Goal: Task Accomplishment & Management: Use online tool/utility

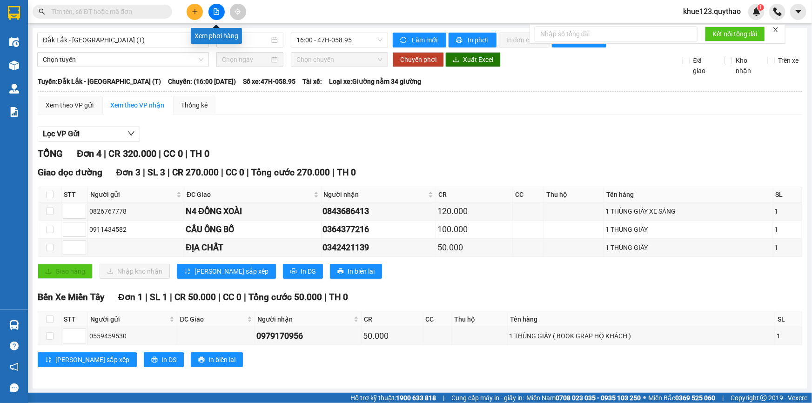
click at [218, 9] on icon "file-add" at bounding box center [216, 11] width 7 height 7
click at [153, 39] on span "Đắk Lắk - [GEOGRAPHIC_DATA] (T)" at bounding box center [123, 40] width 161 height 14
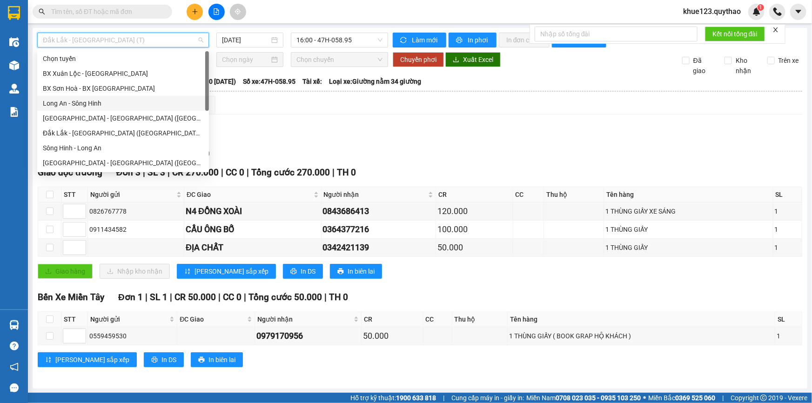
click at [111, 103] on div "Long An - Sông Hinh" at bounding box center [123, 103] width 161 height 10
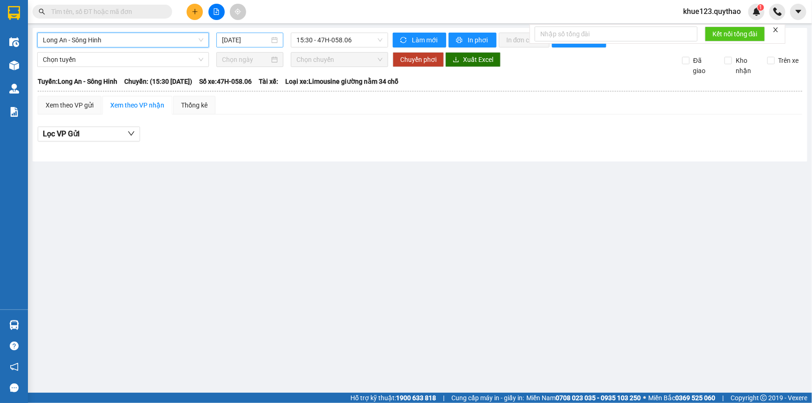
click at [224, 40] on input "[DATE]" at bounding box center [245, 40] width 47 height 10
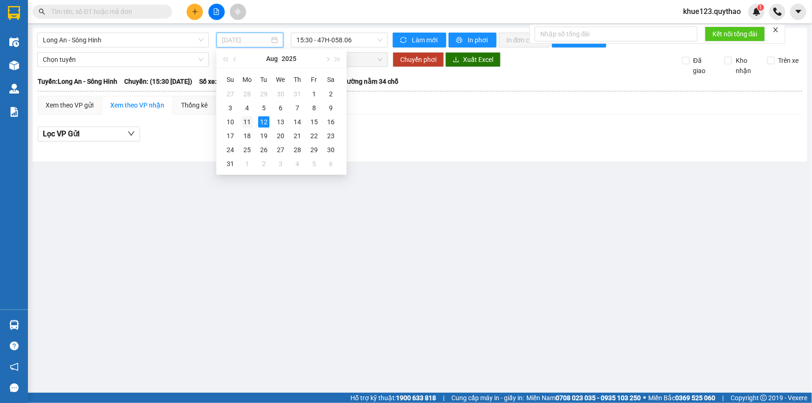
click at [248, 123] on div "11" at bounding box center [246, 121] width 11 height 11
type input "[DATE]"
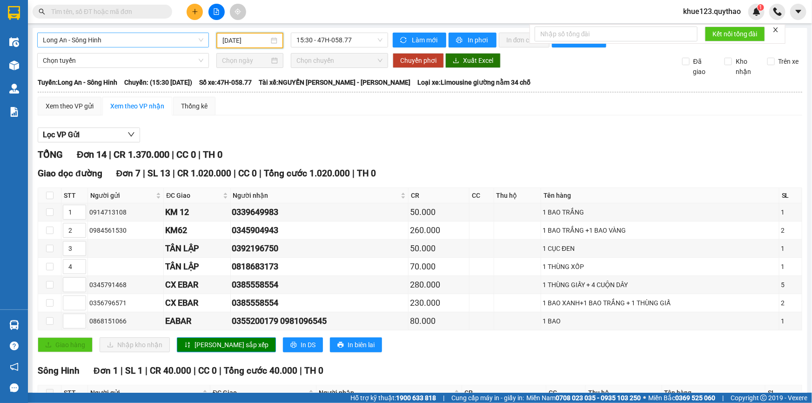
click at [125, 46] on span "Long An - Sông Hinh" at bounding box center [123, 40] width 161 height 14
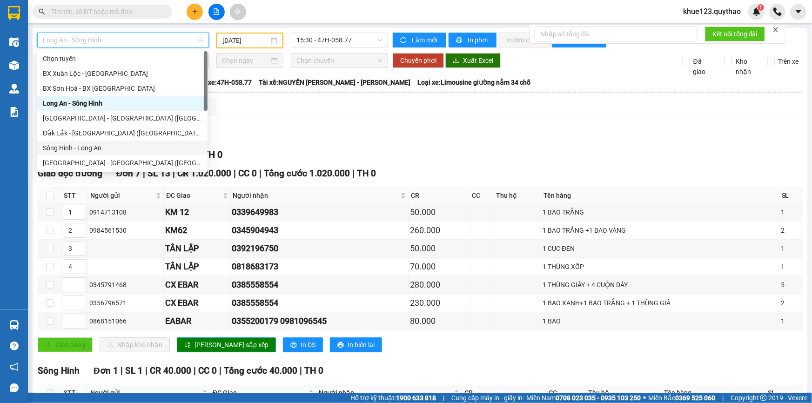
scroll to position [84, 0]
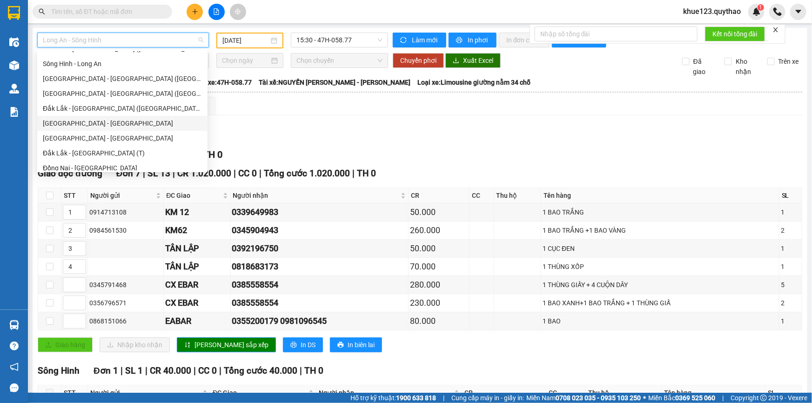
click at [100, 125] on div "[GEOGRAPHIC_DATA] - [GEOGRAPHIC_DATA]" at bounding box center [122, 123] width 159 height 10
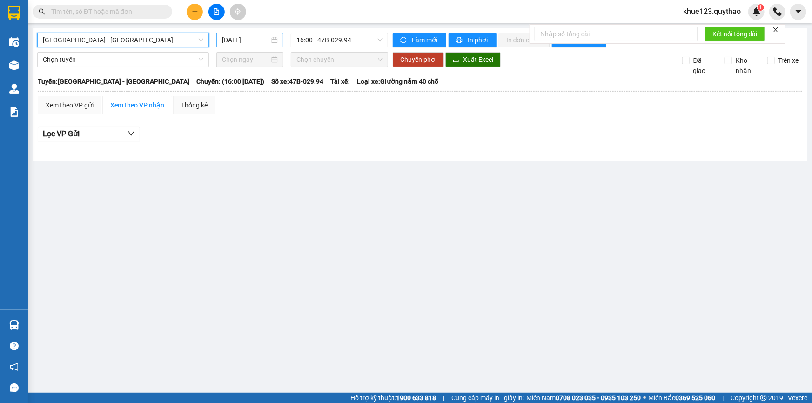
click at [228, 42] on input "[DATE]" at bounding box center [245, 40] width 47 height 10
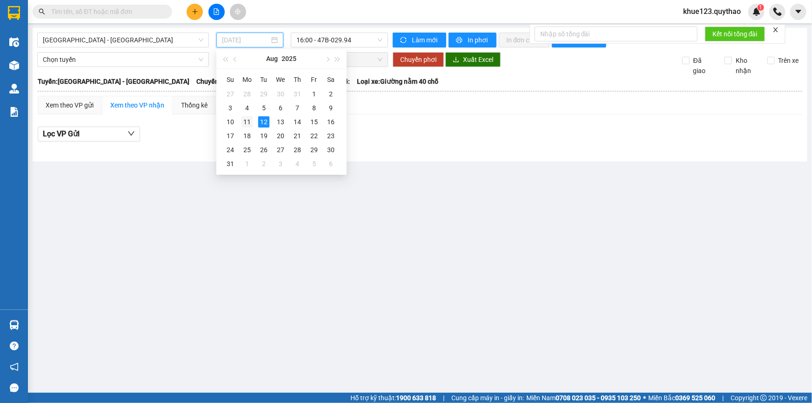
click at [247, 120] on div "11" at bounding box center [246, 121] width 11 height 11
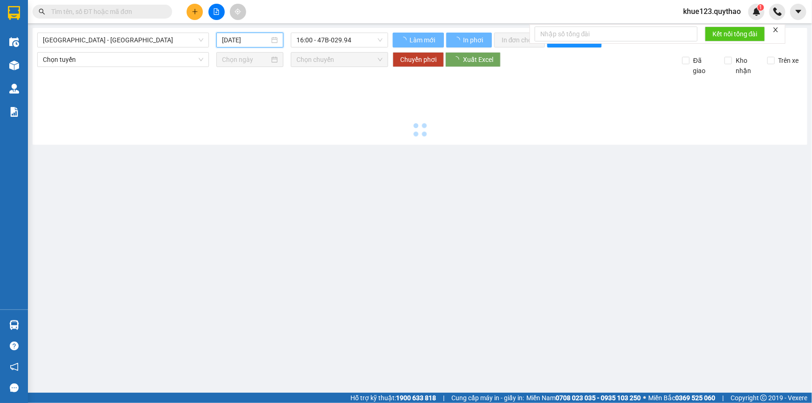
type input "[DATE]"
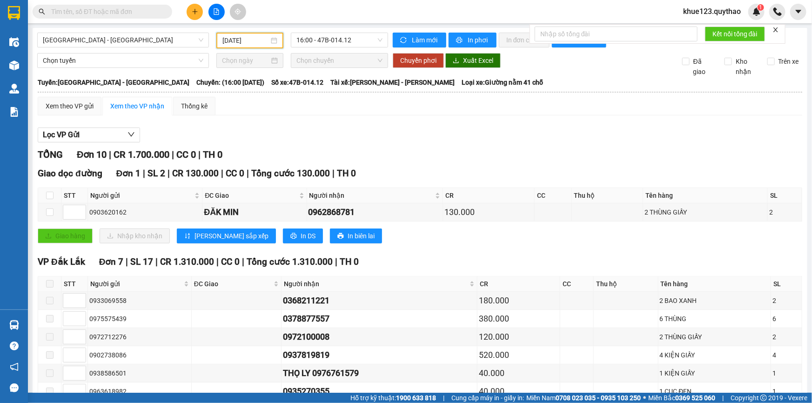
click at [611, 131] on div "Lọc VP Gửi" at bounding box center [420, 134] width 764 height 15
